Goal: Information Seeking & Learning: Check status

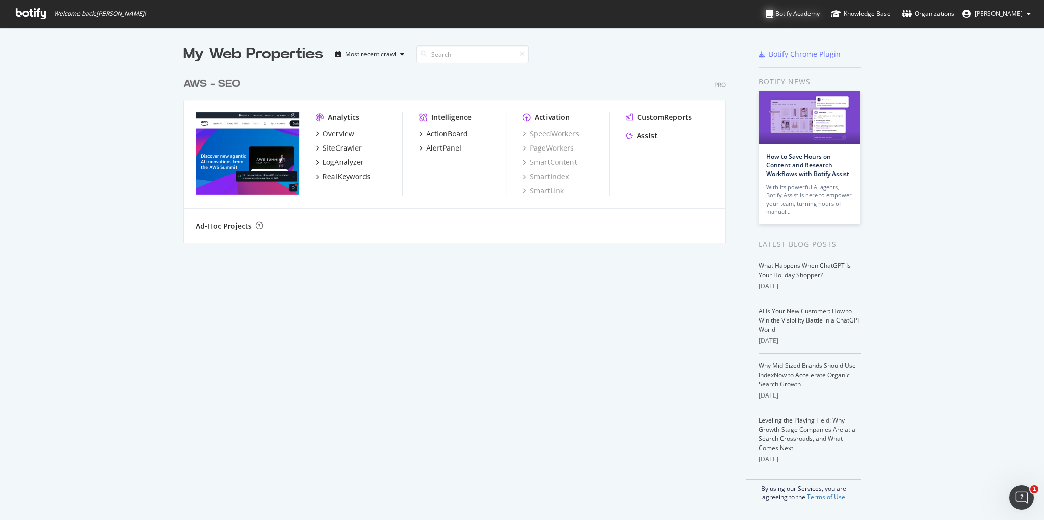
scroll to position [178, 551]
click at [348, 164] on div "LogAnalyzer" at bounding box center [343, 162] width 41 height 10
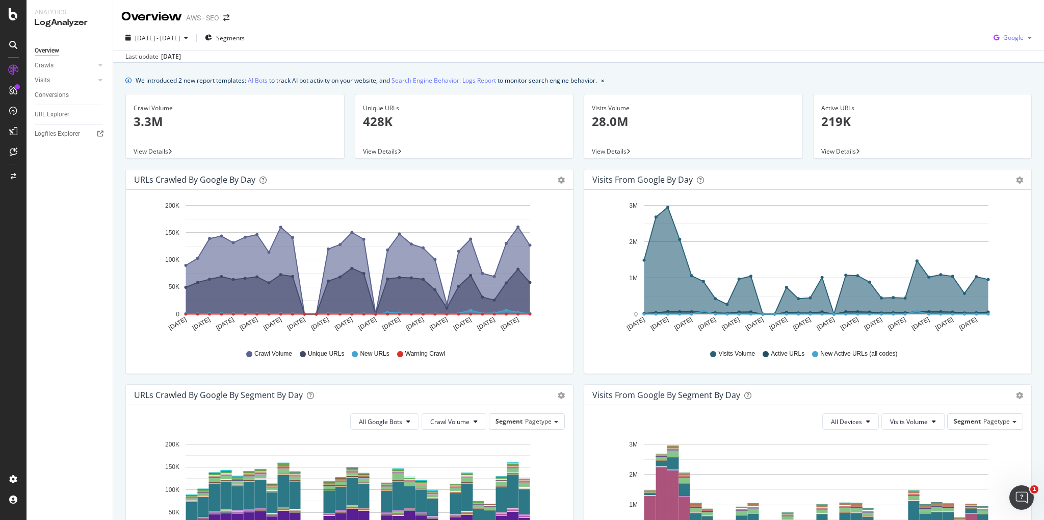
click at [652, 39] on span "Google" at bounding box center [1013, 37] width 20 height 9
click at [652, 112] on span "Other AI Bots" at bounding box center [1014, 114] width 38 height 9
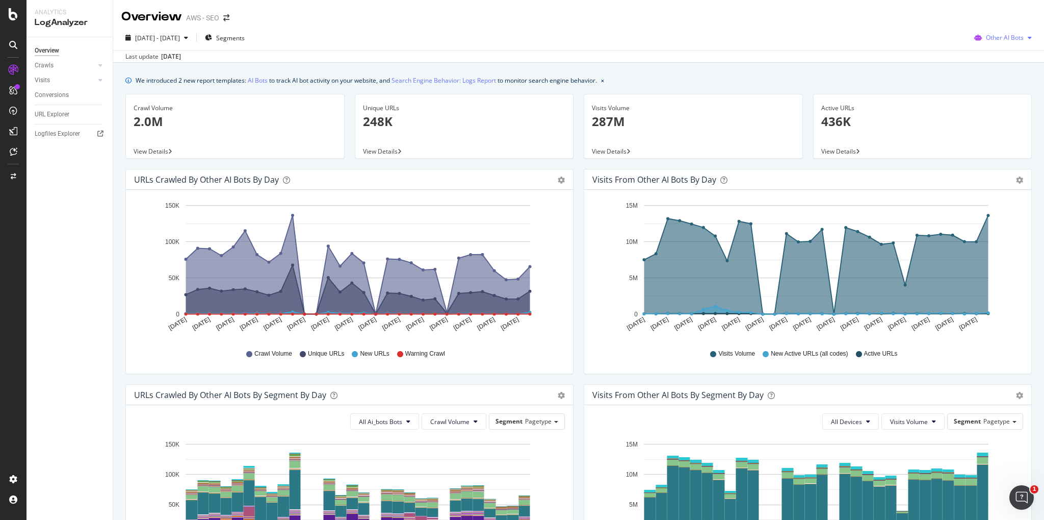
click at [652, 35] on div "Other AI Bots" at bounding box center [1003, 37] width 66 height 15
click at [652, 36] on div "button" at bounding box center [1030, 38] width 12 height 6
click at [78, 60] on link "Crawls" at bounding box center [65, 65] width 61 height 11
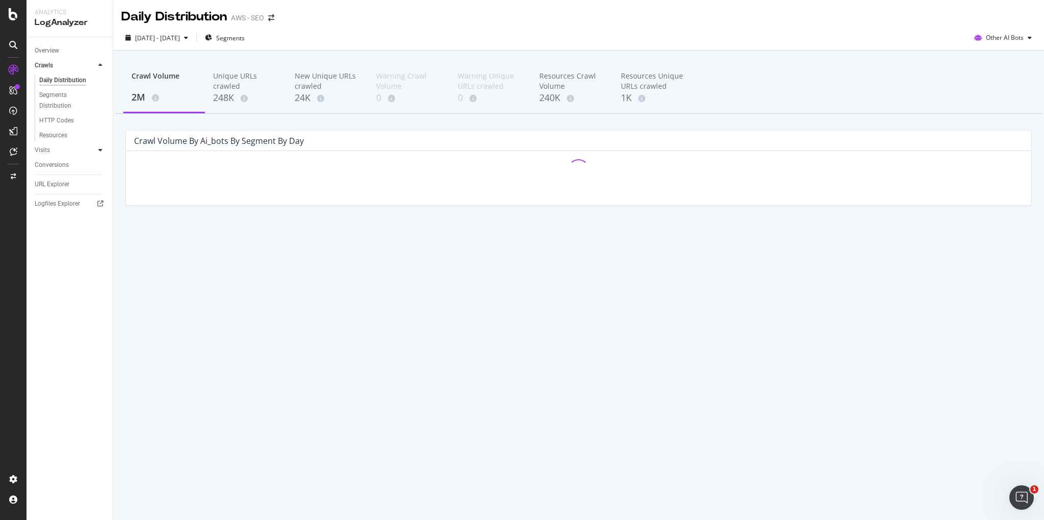
click at [100, 149] on icon at bounding box center [100, 150] width 4 height 6
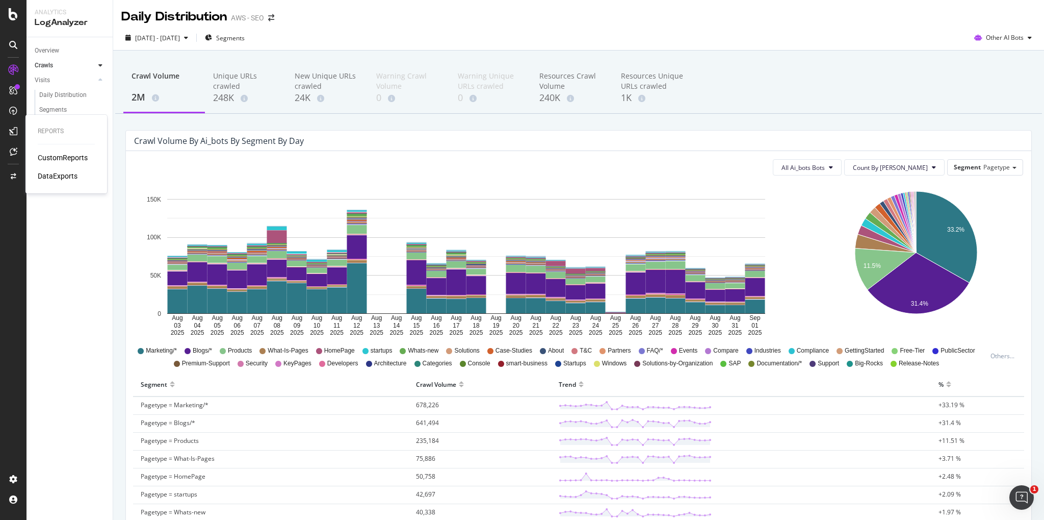
click at [75, 156] on div "CustomReports" at bounding box center [63, 157] width 50 height 10
